Goal: Task Accomplishment & Management: Use online tool/utility

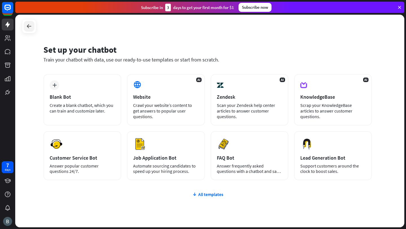
click at [33, 28] on div at bounding box center [29, 26] width 11 height 11
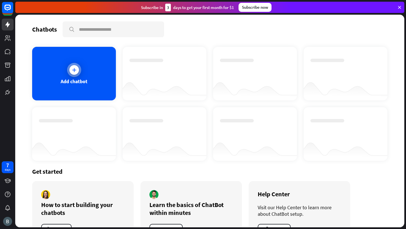
click at [74, 76] on div at bounding box center [74, 70] width 14 height 14
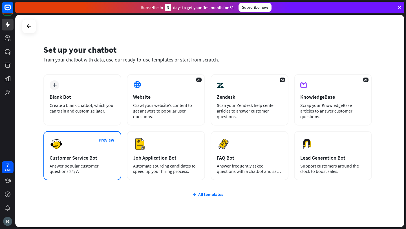
click at [86, 151] on div "Preview Customer Service Bot Answer popular customer questions 24/7." at bounding box center [82, 155] width 78 height 49
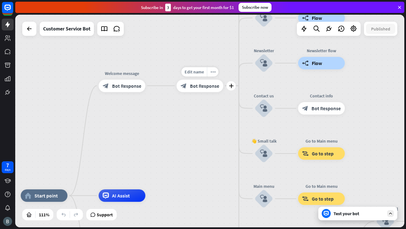
click at [212, 83] on span "Bot Response" at bounding box center [204, 86] width 29 height 6
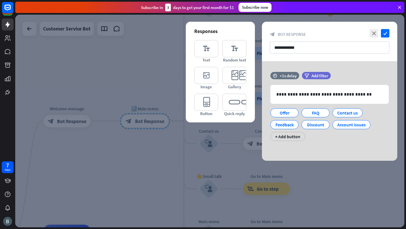
click at [120, 90] on div at bounding box center [209, 121] width 389 height 213
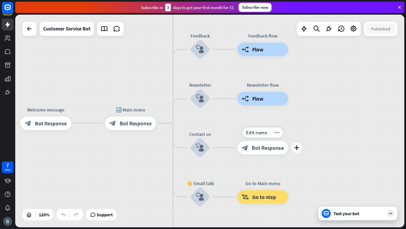
click at [266, 151] on span "Bot Response" at bounding box center [268, 147] width 32 height 7
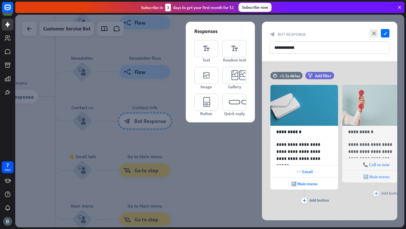
click at [198, 153] on div at bounding box center [209, 121] width 389 height 213
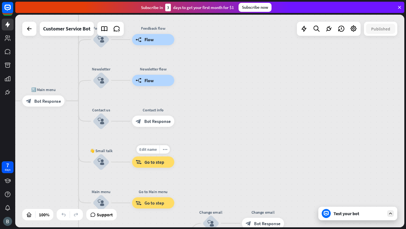
click at [159, 164] on span "Go to step" at bounding box center [154, 162] width 20 height 6
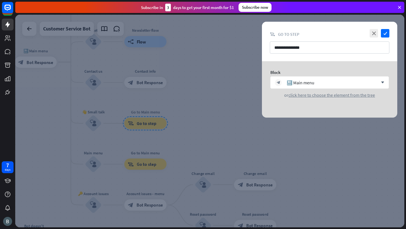
click at [205, 148] on div at bounding box center [209, 121] width 389 height 213
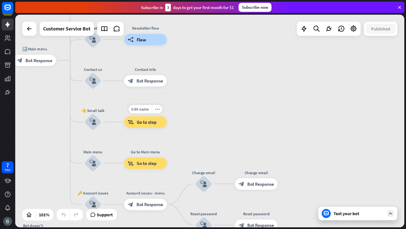
click at [135, 121] on div "block_goto Go to step" at bounding box center [145, 122] width 43 height 11
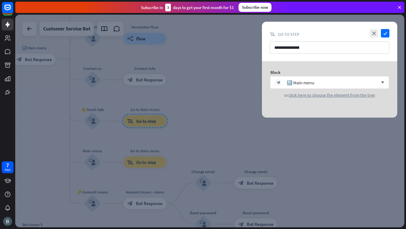
click at [218, 74] on div at bounding box center [209, 121] width 389 height 213
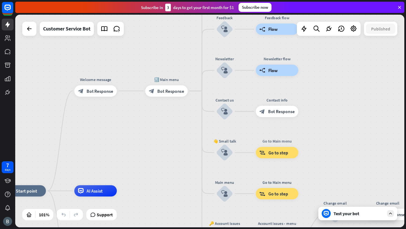
drag, startPoint x: 54, startPoint y: 100, endPoint x: 187, endPoint y: 132, distance: 136.3
click at [187, 132] on div "home_2 Start point Welcome message block_bot_response Bot Response 🔙 Main menu …" at bounding box center [209, 121] width 389 height 213
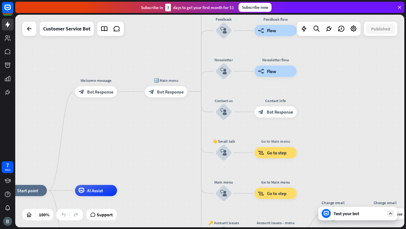
click at [90, 143] on div "home_2 Start point Welcome message block_bot_response Bot Response 🔙 Main menu …" at bounding box center [209, 121] width 389 height 213
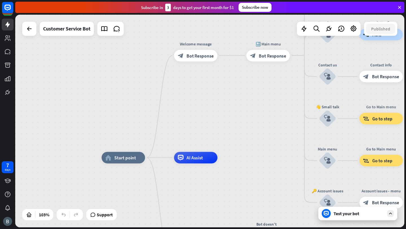
drag, startPoint x: 90, startPoint y: 143, endPoint x: 189, endPoint y: 109, distance: 105.0
click at [189, 109] on div "home_2 Start point Welcome message block_bot_response Bot Response 🔙 Main menu …" at bounding box center [209, 121] width 389 height 213
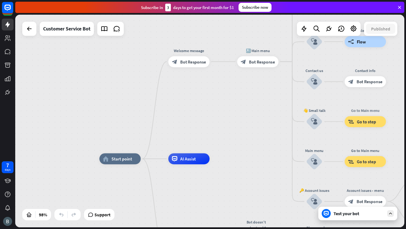
drag, startPoint x: 219, startPoint y: 93, endPoint x: 214, endPoint y: 93, distance: 5.4
click at [214, 93] on div "home_2 Start point Welcome message block_bot_response Bot Response 🔙 Main menu …" at bounding box center [209, 121] width 389 height 213
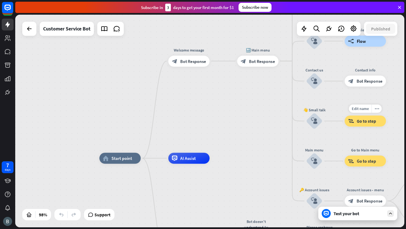
click at [359, 121] on span "Go to step" at bounding box center [366, 121] width 19 height 6
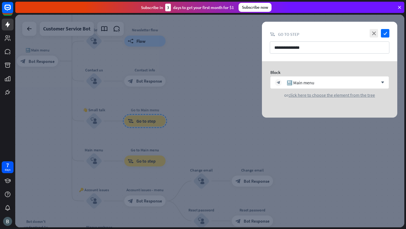
click at [238, 109] on div at bounding box center [209, 121] width 389 height 213
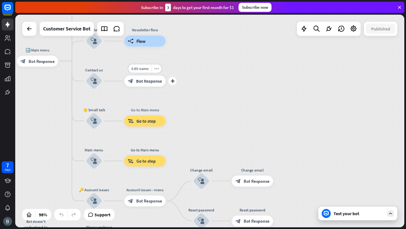
click at [161, 87] on div "Edit name more_horiz plus Contact info block_bot_response Bot Response" at bounding box center [144, 81] width 41 height 11
click at [156, 81] on span "Bot Response" at bounding box center [149, 81] width 26 height 6
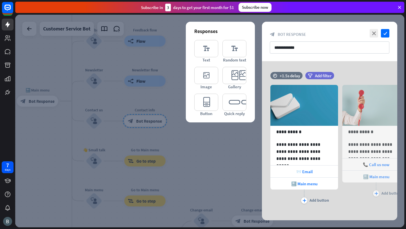
click at [214, 141] on div at bounding box center [209, 121] width 389 height 213
